Goal: Information Seeking & Learning: Compare options

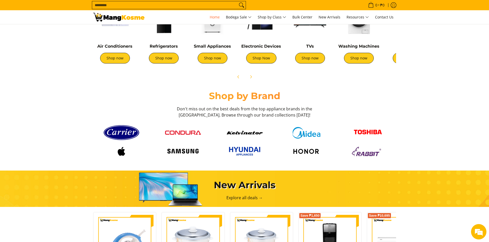
scroll to position [128, 0]
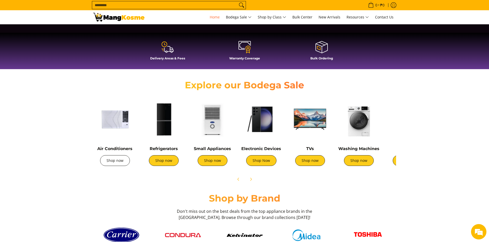
click at [115, 165] on link "Shop now" at bounding box center [115, 160] width 30 height 11
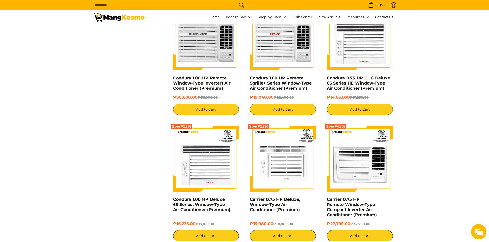
scroll to position [975, 0]
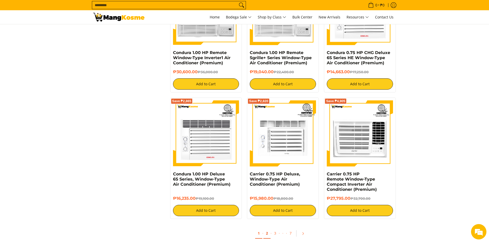
click at [268, 234] on link "2" at bounding box center [266, 234] width 7 height 11
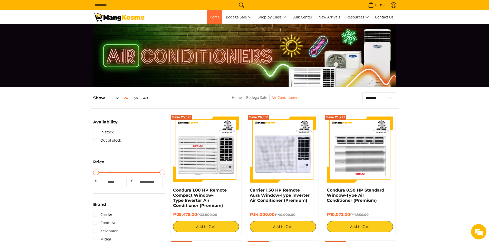
click at [211, 19] on span "Home" at bounding box center [215, 17] width 10 height 5
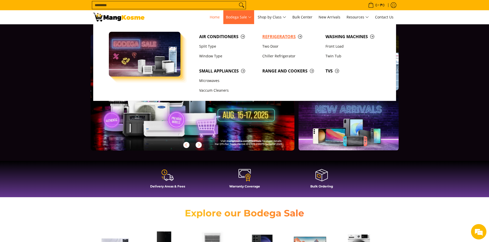
click at [286, 37] on span "Refrigerators" at bounding box center [291, 37] width 58 height 6
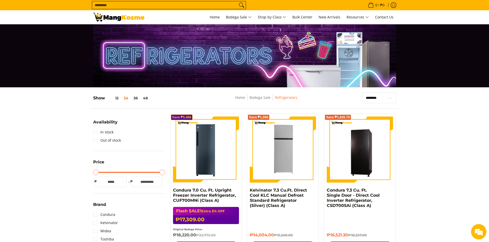
click at [223, 171] on img at bounding box center [206, 150] width 66 height 66
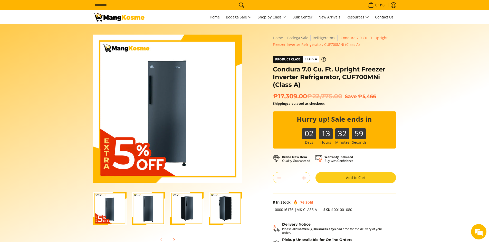
click at [190, 213] on img "Condura 7.0 Cu. Ft. Upright Freezer Inverter Refrigerator, CUF700MNi (Class A)-3" at bounding box center [186, 208] width 33 height 33
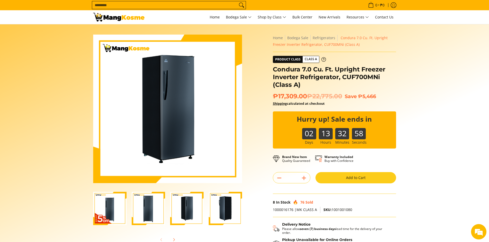
click at [229, 210] on img "Condura 7.0 Cu. Ft. Upright Freezer Inverter Refrigerator, CUF700MNi (Class A)-4" at bounding box center [225, 208] width 33 height 33
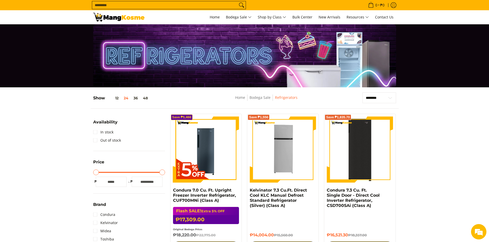
click at [373, 154] on img at bounding box center [360, 150] width 66 height 66
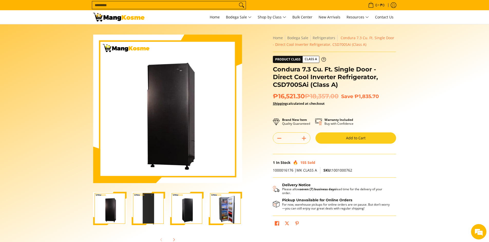
click at [242, 140] on div "Skip to Main Content Enable zoom Disable zoom Enable zoom Disable zoom Enable z…" at bounding box center [168, 140] width 154 height 211
click at [119, 208] on img "Condura 7.3 Cu. Ft. Single Door - Direct Cool Inverter Refrigerator, CSD700SAi …" at bounding box center [109, 209] width 33 height 33
click at [163, 207] on img "Condura 7.3 Cu. Ft. Single Door - Direct Cool Inverter Refrigerator, CSD700SAi …" at bounding box center [148, 208] width 33 height 33
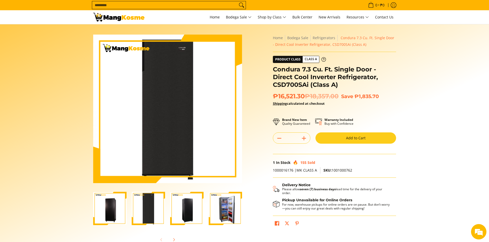
click at [182, 204] on img "Condura 7.3 Cu. Ft. Single Door - Direct Cool Inverter Refrigerator, CSD700SAi …" at bounding box center [186, 209] width 33 height 33
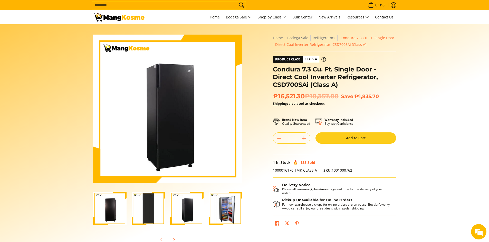
click at [219, 207] on img "Condura 7.3 Cu. Ft. Single Door - Direct Cool Inverter Refrigerator, CSD700SAi …" at bounding box center [225, 209] width 33 height 33
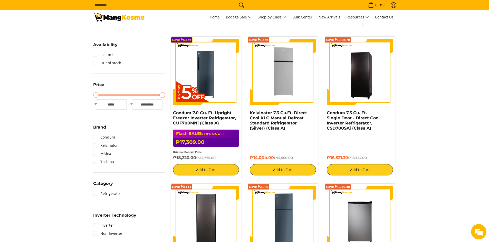
scroll to position [180, 0]
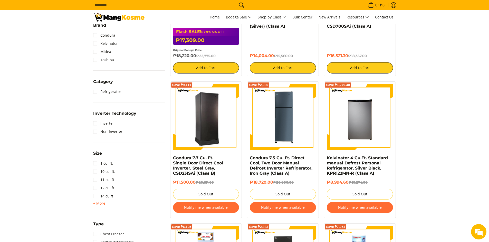
click at [214, 122] on img at bounding box center [206, 117] width 66 height 65
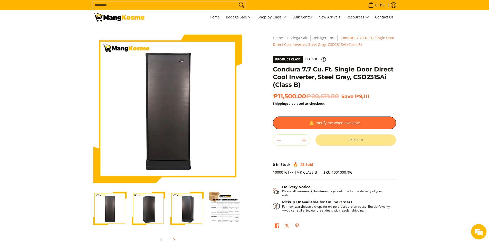
click at [229, 121] on img at bounding box center [167, 108] width 149 height 145
click at [232, 105] on img at bounding box center [167, 108] width 149 height 145
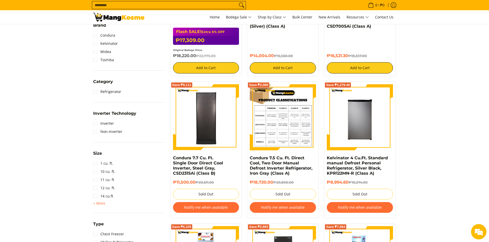
click at [288, 122] on img at bounding box center [283, 117] width 66 height 66
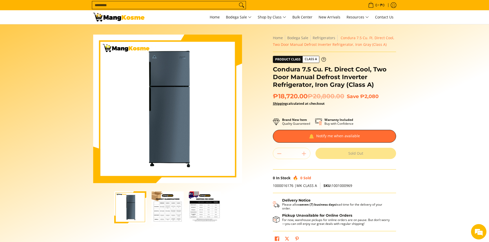
click at [248, 116] on div "Skip to Main Content Enable zoom Disable zoom Enable zoom Disable zoom Enable z…" at bounding box center [245, 143] width 308 height 217
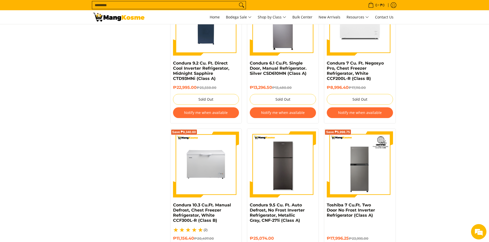
scroll to position [1046, 0]
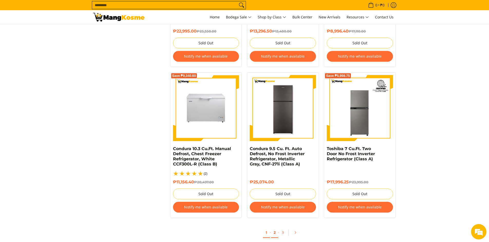
click at [275, 228] on link "2" at bounding box center [274, 233] width 7 height 11
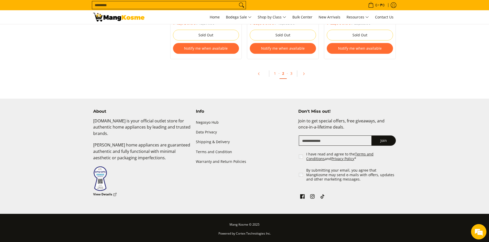
scroll to position [1053, 0]
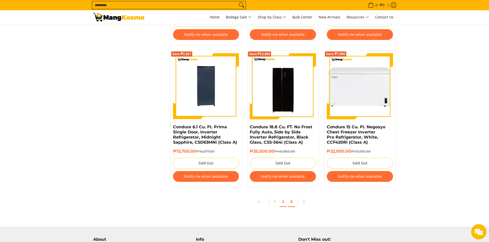
click at [289, 202] on link "3" at bounding box center [291, 202] width 7 height 11
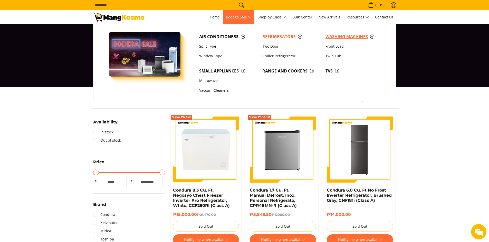
click at [337, 38] on span "Washing Machines" at bounding box center [354, 37] width 58 height 6
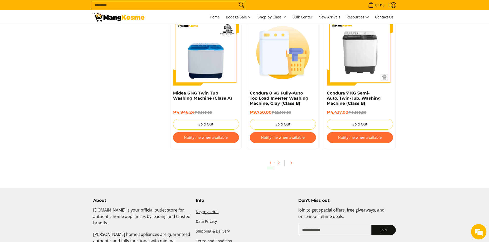
scroll to position [1026, 0]
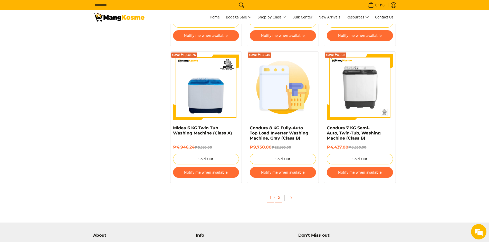
click at [277, 199] on link "2" at bounding box center [278, 198] width 7 height 11
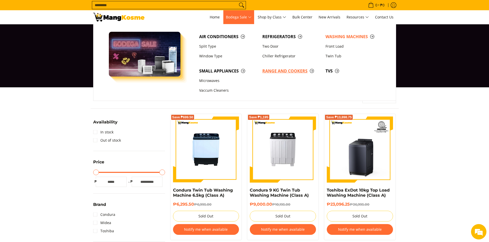
click at [269, 71] on span "Range and Cookers" at bounding box center [291, 71] width 58 height 6
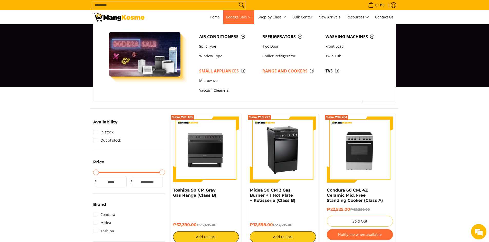
click at [222, 70] on span "Small Appliances" at bounding box center [228, 71] width 58 height 6
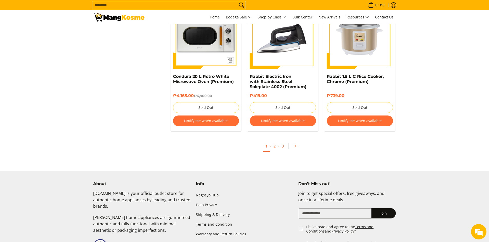
scroll to position [1078, 0]
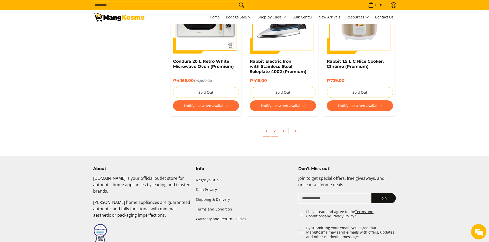
click at [272, 127] on link "2" at bounding box center [274, 131] width 7 height 11
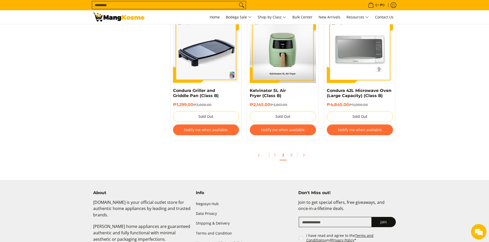
scroll to position [1052, 0]
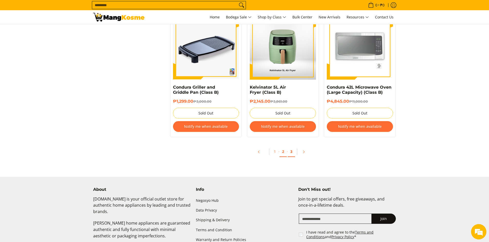
click at [289, 152] on link "3" at bounding box center [291, 152] width 7 height 11
